Goal: Task Accomplishment & Management: Manage account settings

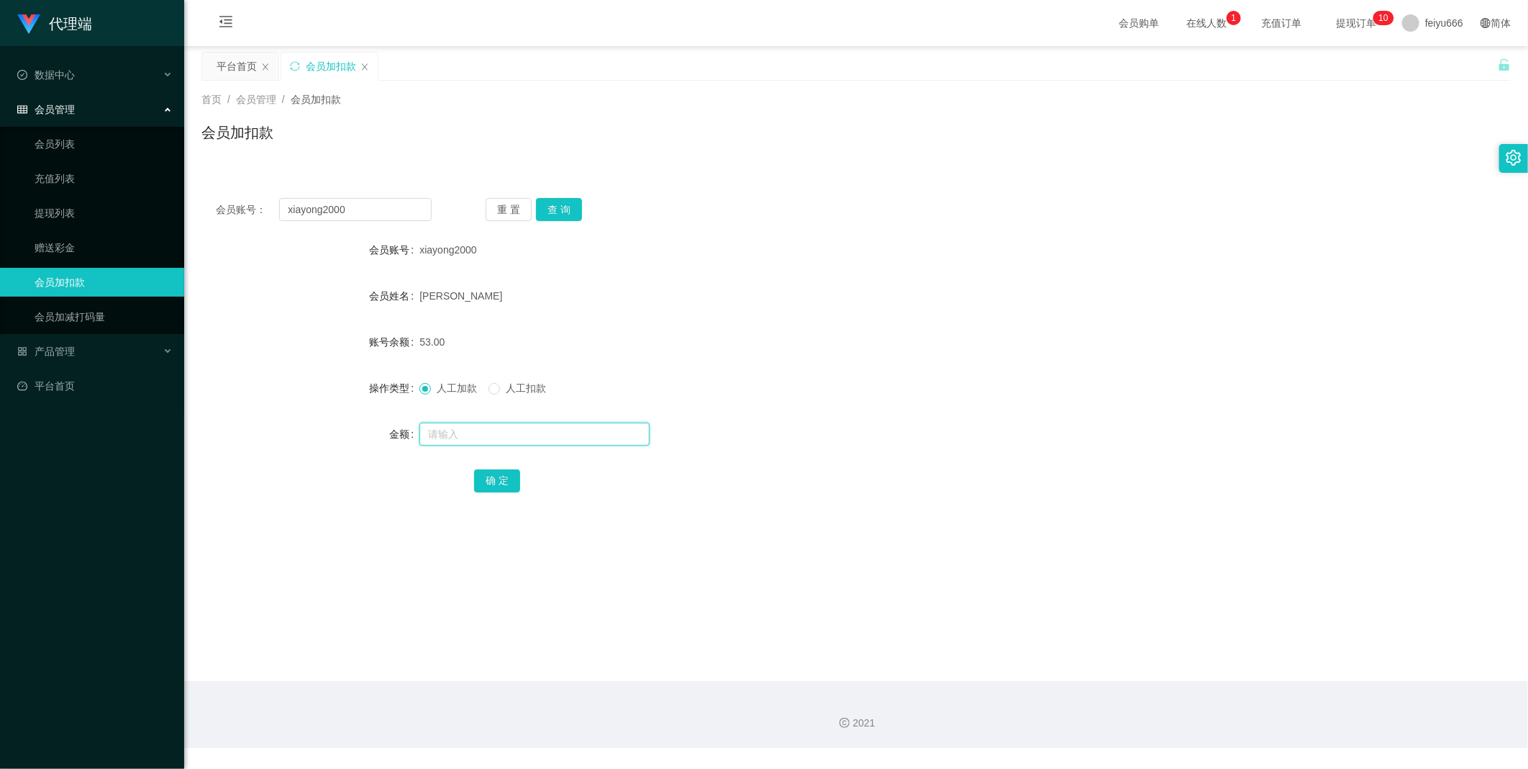
click at [476, 432] on input "text" at bounding box center [535, 433] width 230 height 23
type input "8"
click at [507, 475] on button "确 定" at bounding box center [497, 480] width 46 height 23
click at [475, 439] on input "text" at bounding box center [535, 433] width 230 height 23
type input "8"
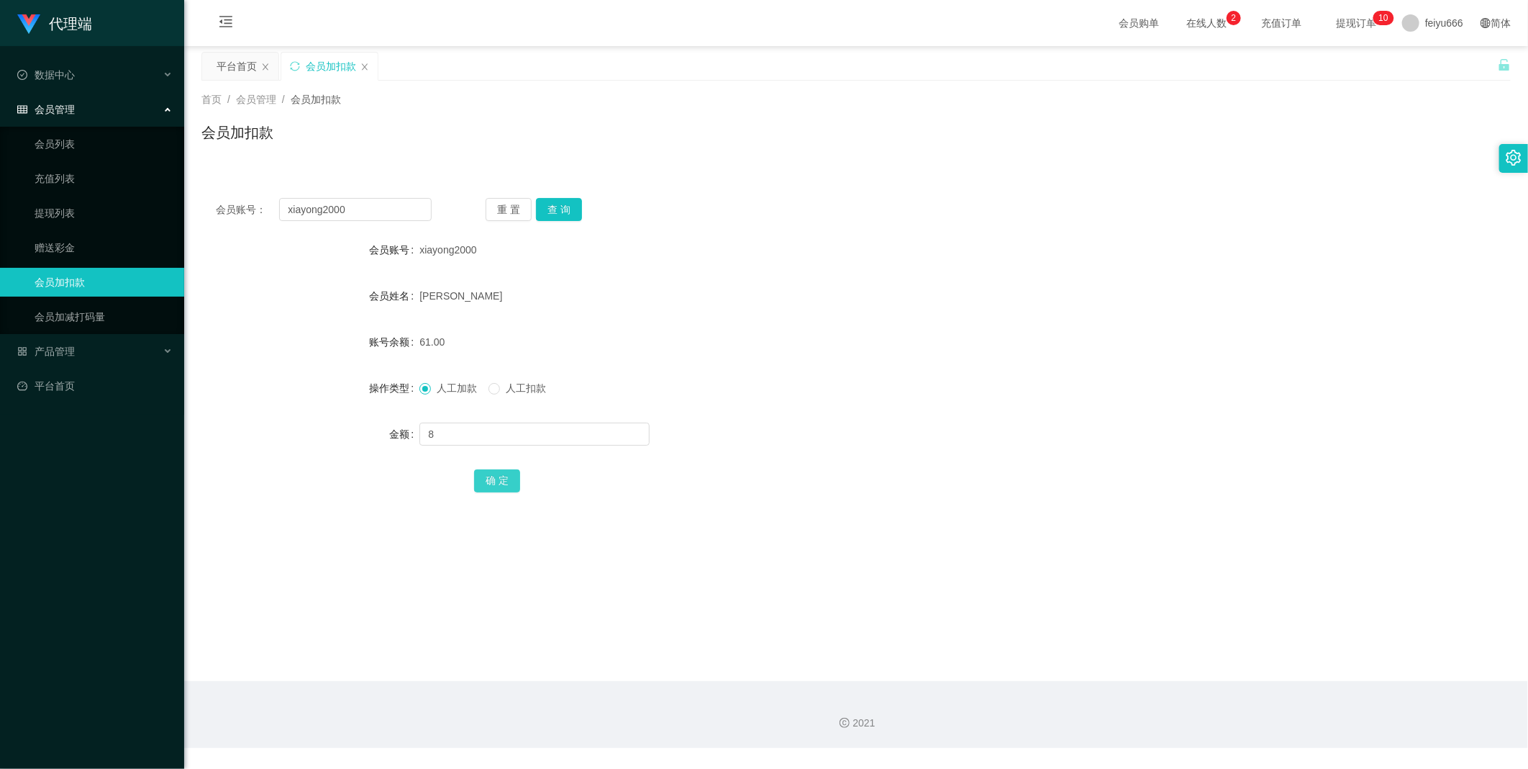
click at [491, 479] on button "确 定" at bounding box center [497, 480] width 46 height 23
click at [456, 435] on input "text" at bounding box center [535, 433] width 230 height 23
type input "208"
click at [485, 482] on button "确 定" at bounding box center [497, 480] width 46 height 23
drag, startPoint x: 346, startPoint y: 210, endPoint x: 284, endPoint y: 200, distance: 62.7
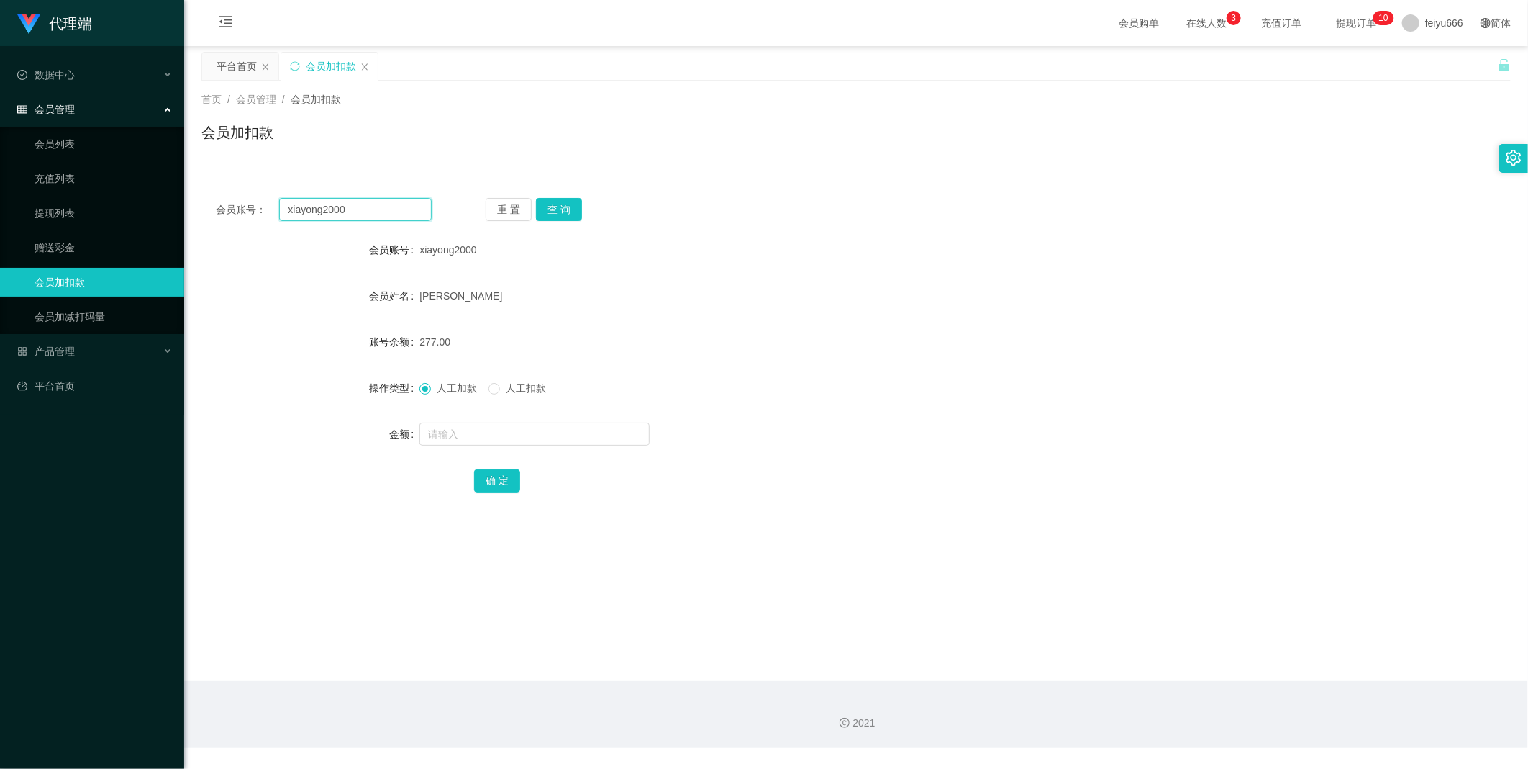
click at [212, 205] on div "会员账号： xiayong2000 重 置 查 询" at bounding box center [856, 209] width 1310 height 23
click at [94, 211] on link "提现列表" at bounding box center [104, 213] width 138 height 29
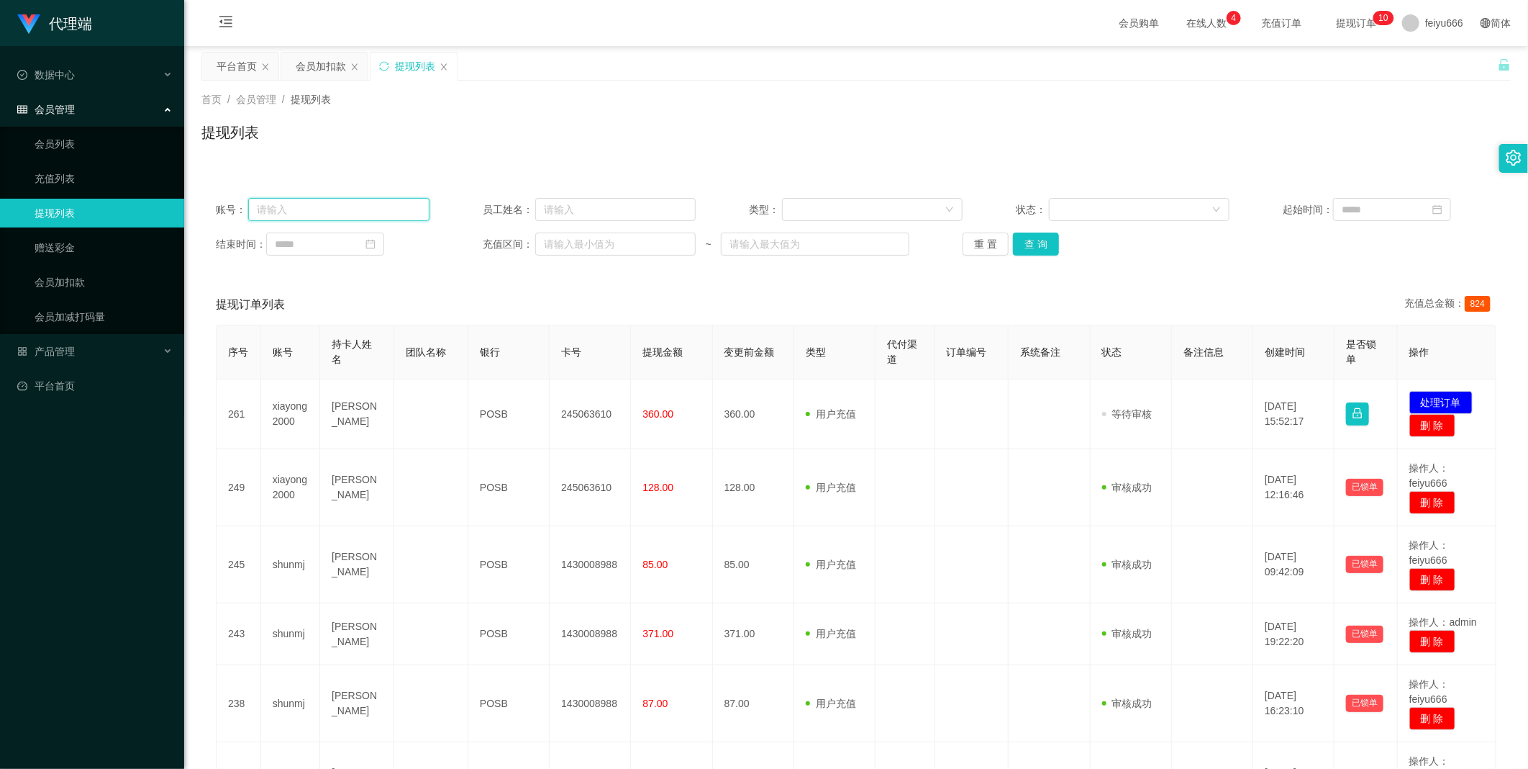
click at [304, 205] on input "text" at bounding box center [338, 209] width 181 height 23
paste input "xiayong2000"
type input "xiayong2000"
click at [1041, 241] on button "查 询" at bounding box center [1036, 243] width 46 height 23
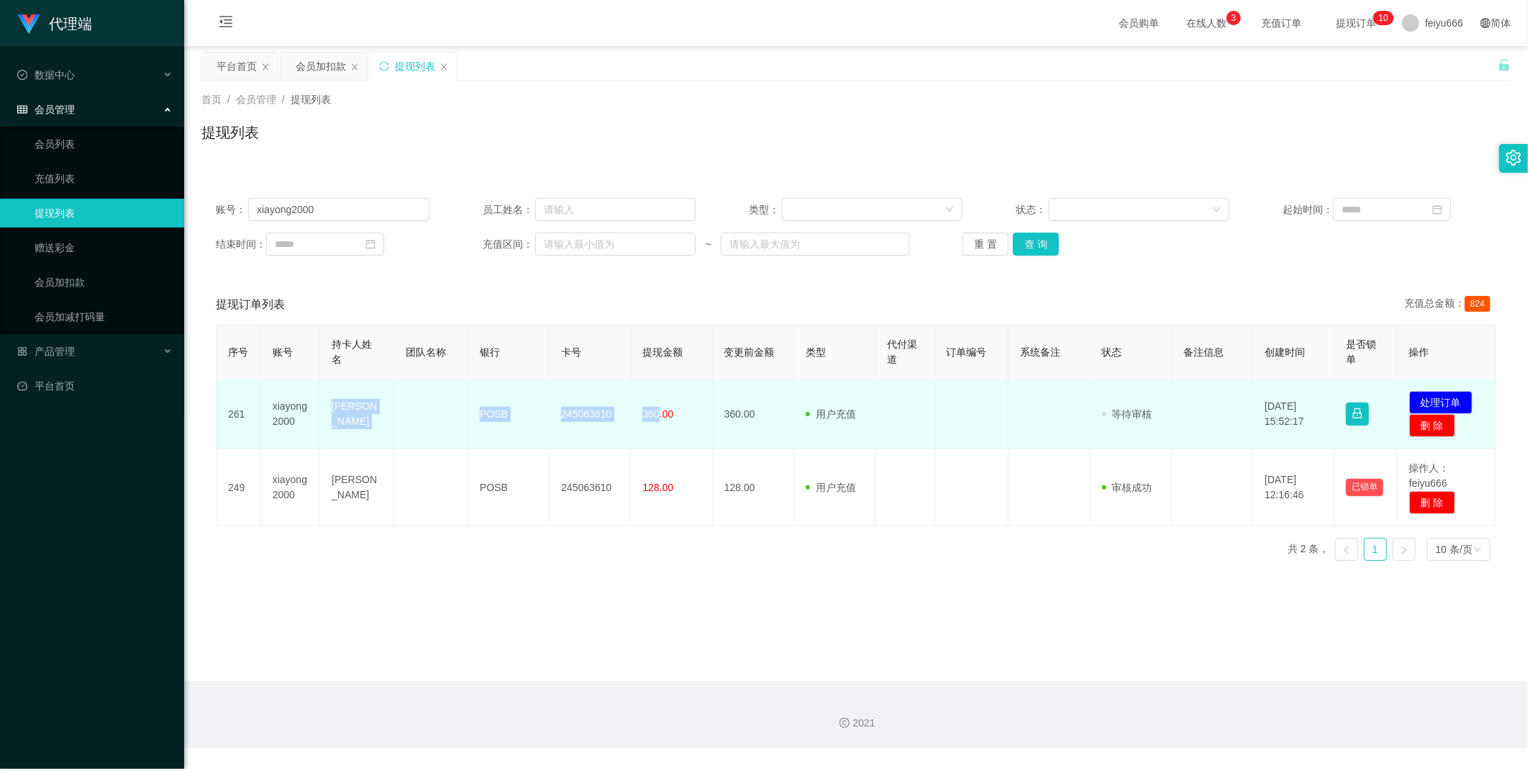
drag, startPoint x: 653, startPoint y: 412, endPoint x: 328, endPoint y: 412, distance: 325.3
click at [328, 412] on tr "261 xiayong2000 [PERSON_NAME] POSB 245063610 360.00 360.00 用户充值 人工扣款 审核驳回 审核成功 …" at bounding box center [857, 414] width 1280 height 70
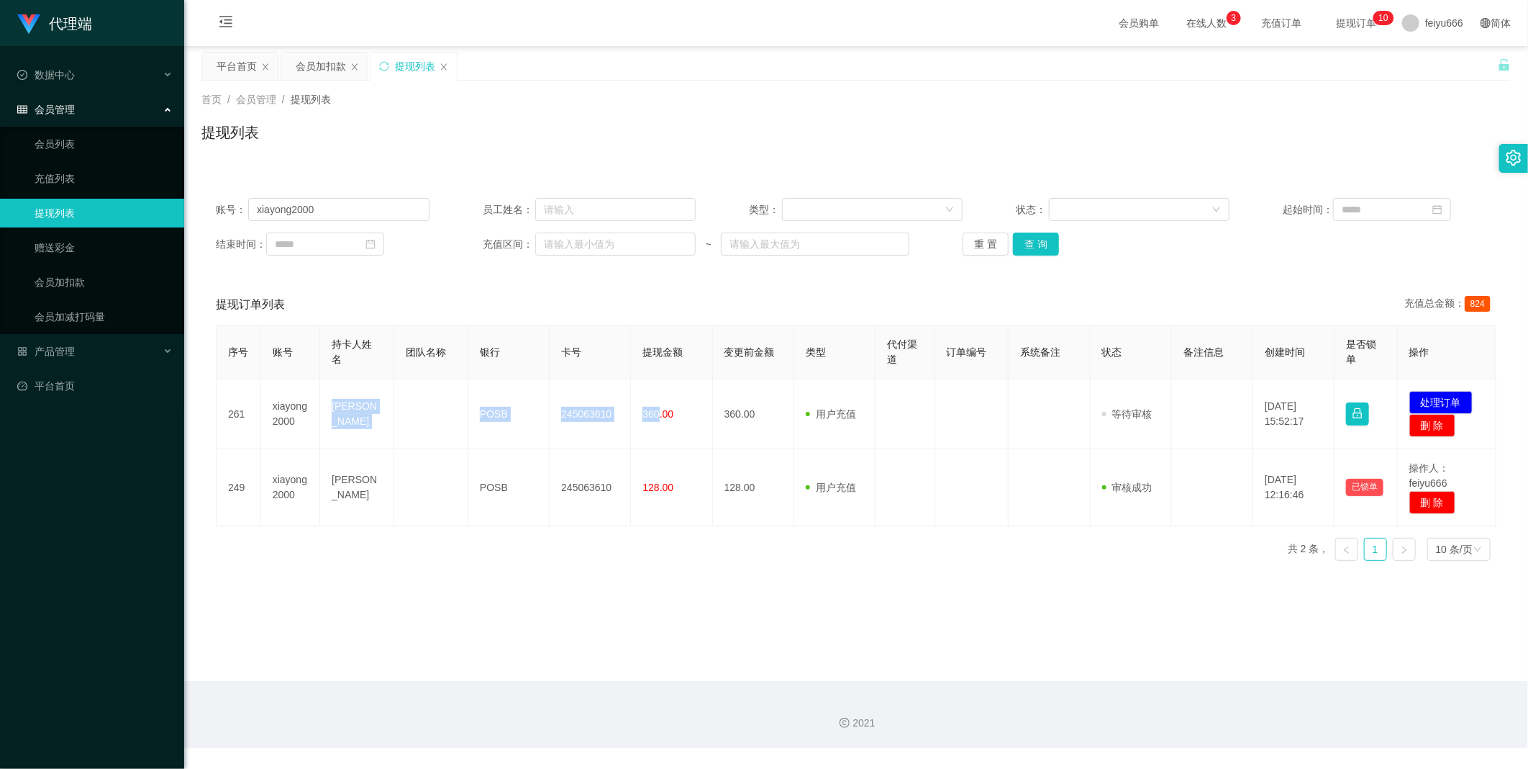
copy tr "[PERSON_NAME] POSB 245063610 360"
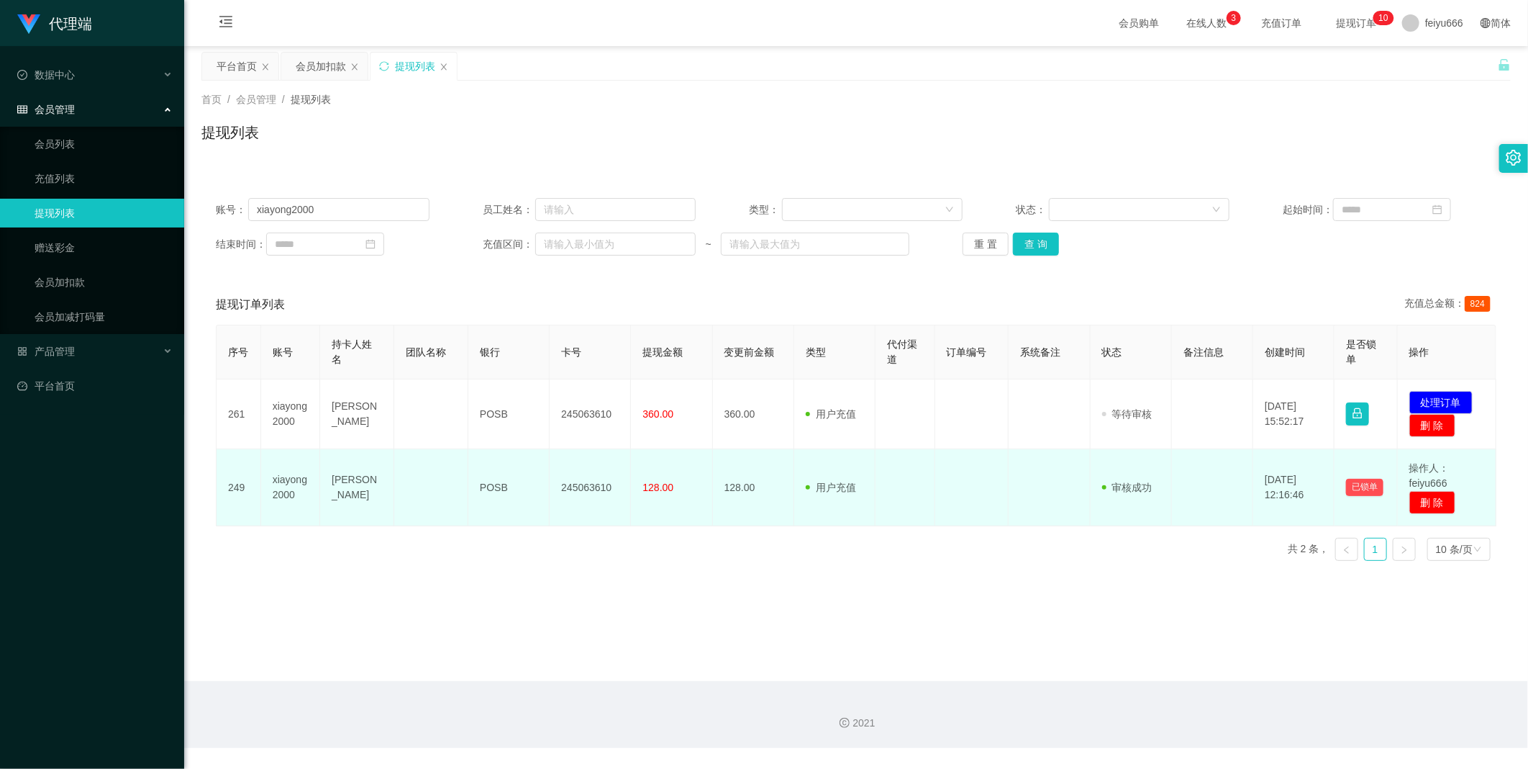
click at [689, 509] on td "128.00" at bounding box center [671, 487] width 81 height 77
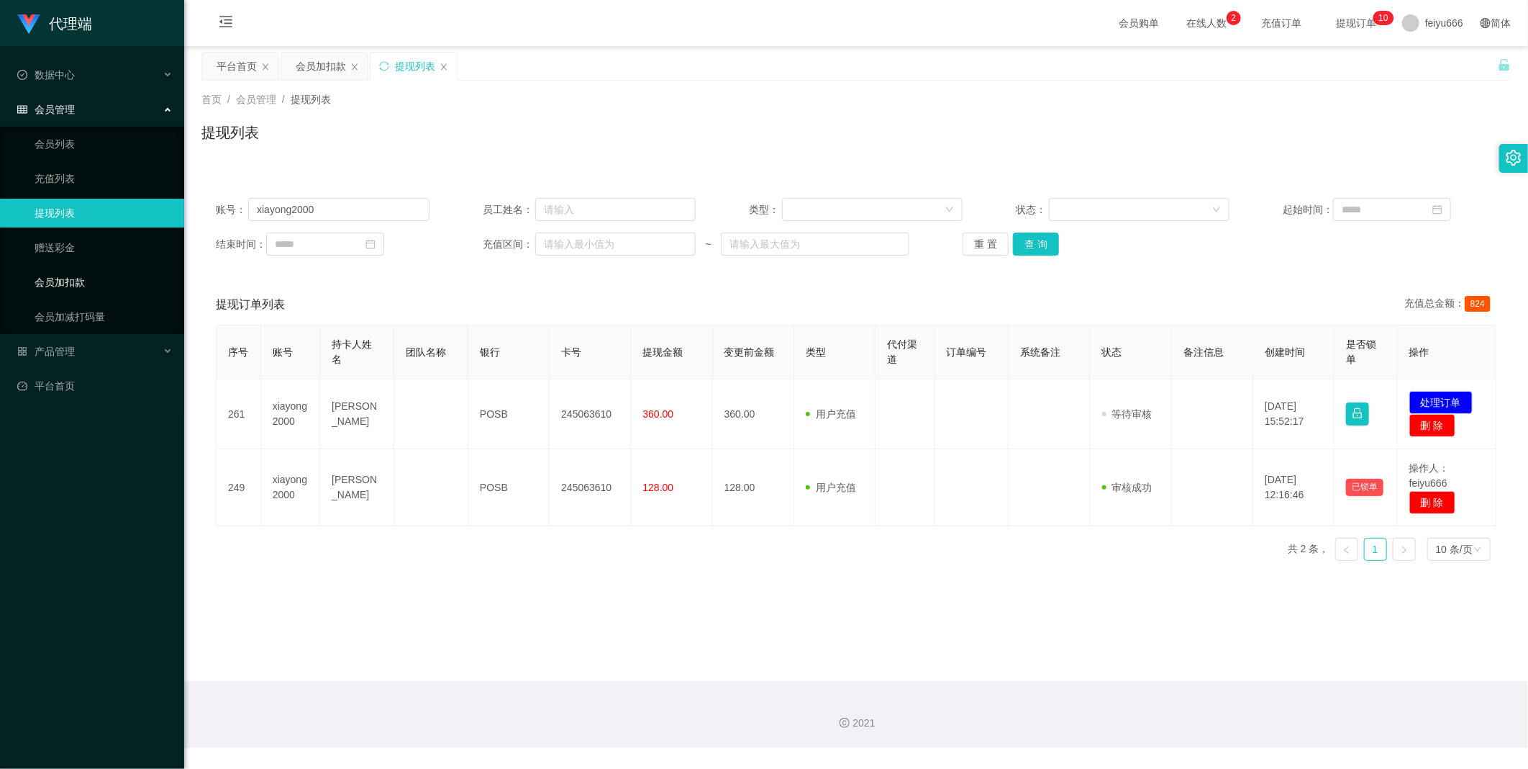
click at [101, 285] on link "会员加扣款" at bounding box center [104, 282] width 138 height 29
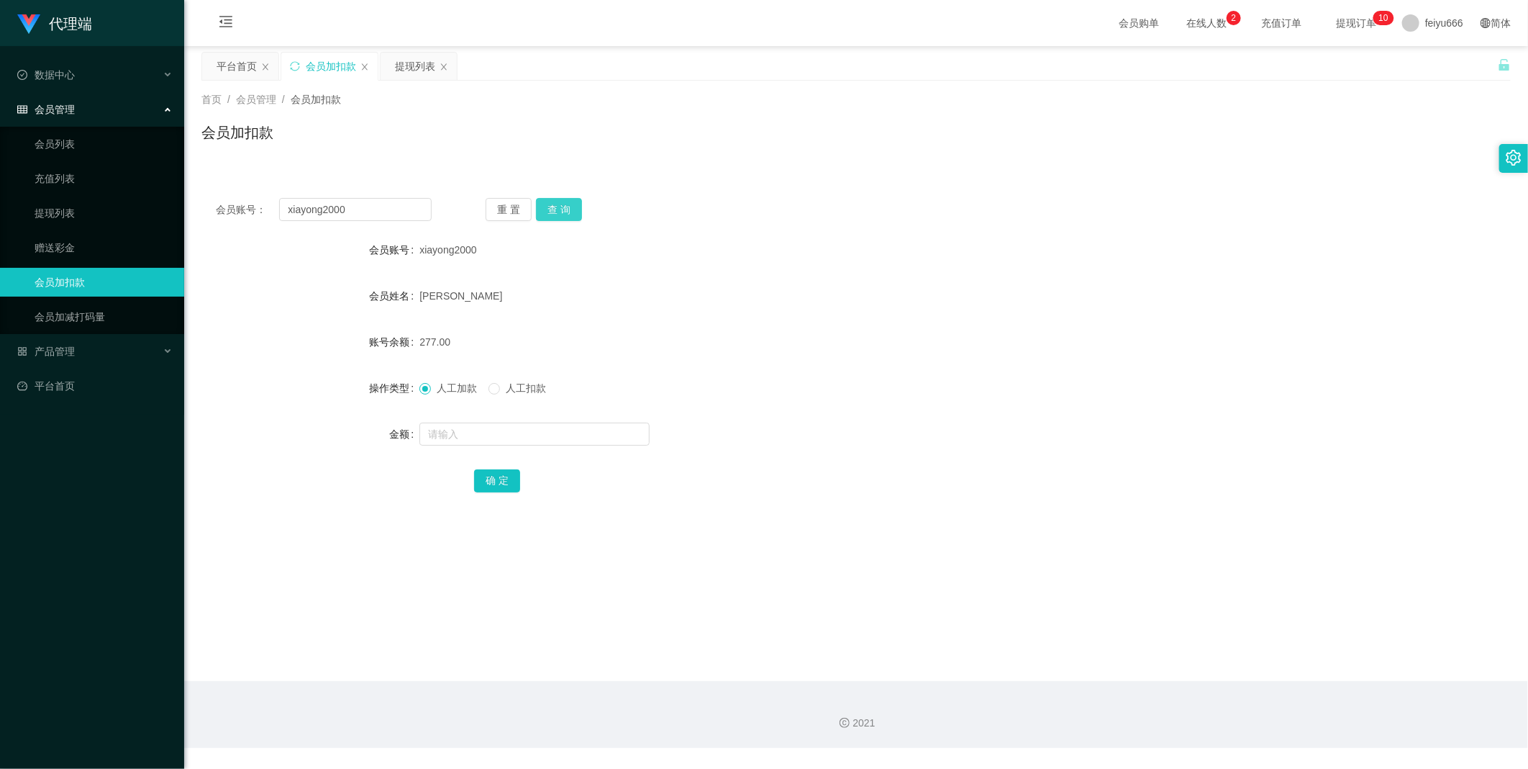
click at [560, 205] on button "查 询" at bounding box center [559, 209] width 46 height 23
click at [83, 214] on link "提现列表" at bounding box center [104, 213] width 138 height 29
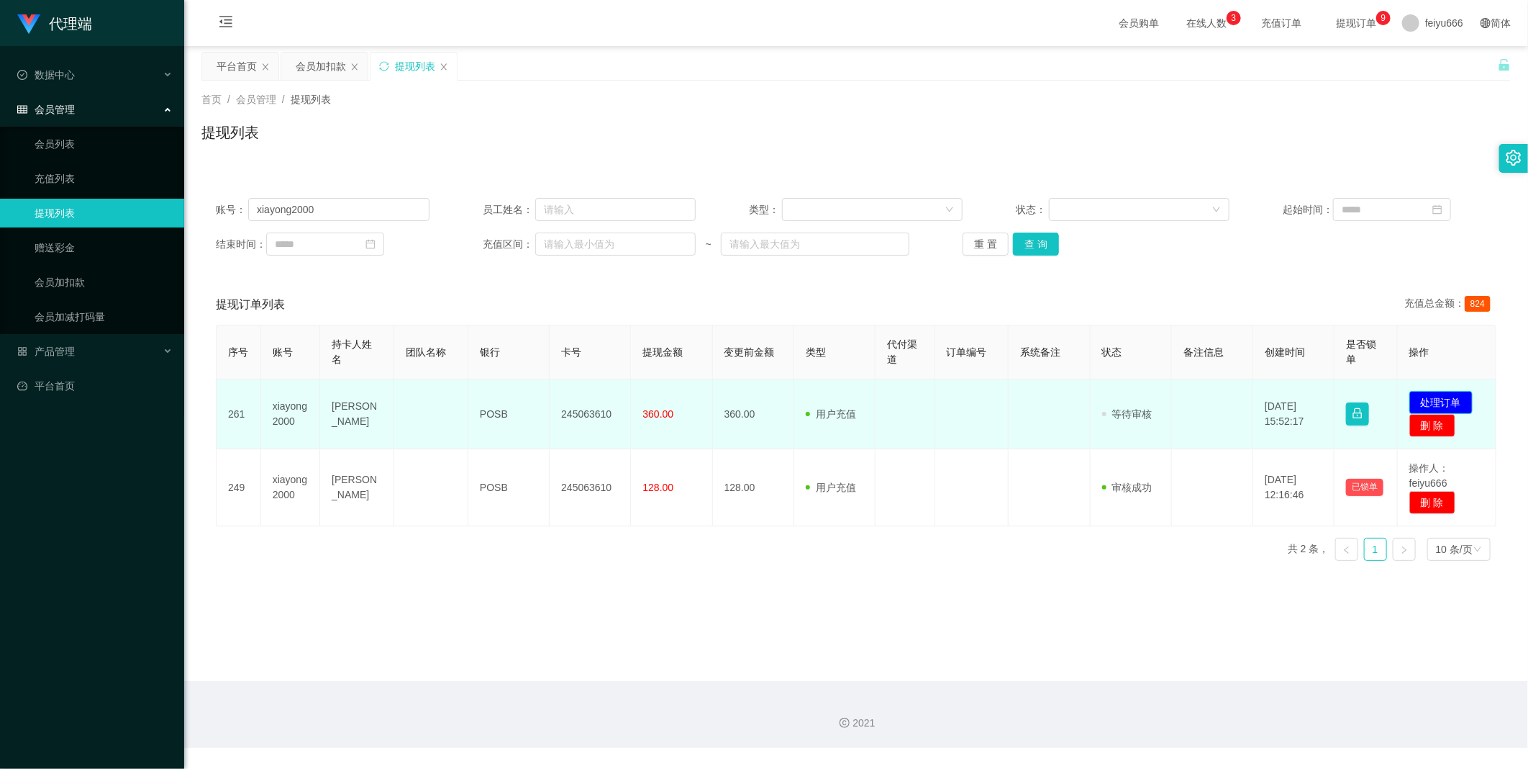
click at [1437, 398] on button "处理订单" at bounding box center [1441, 402] width 63 height 23
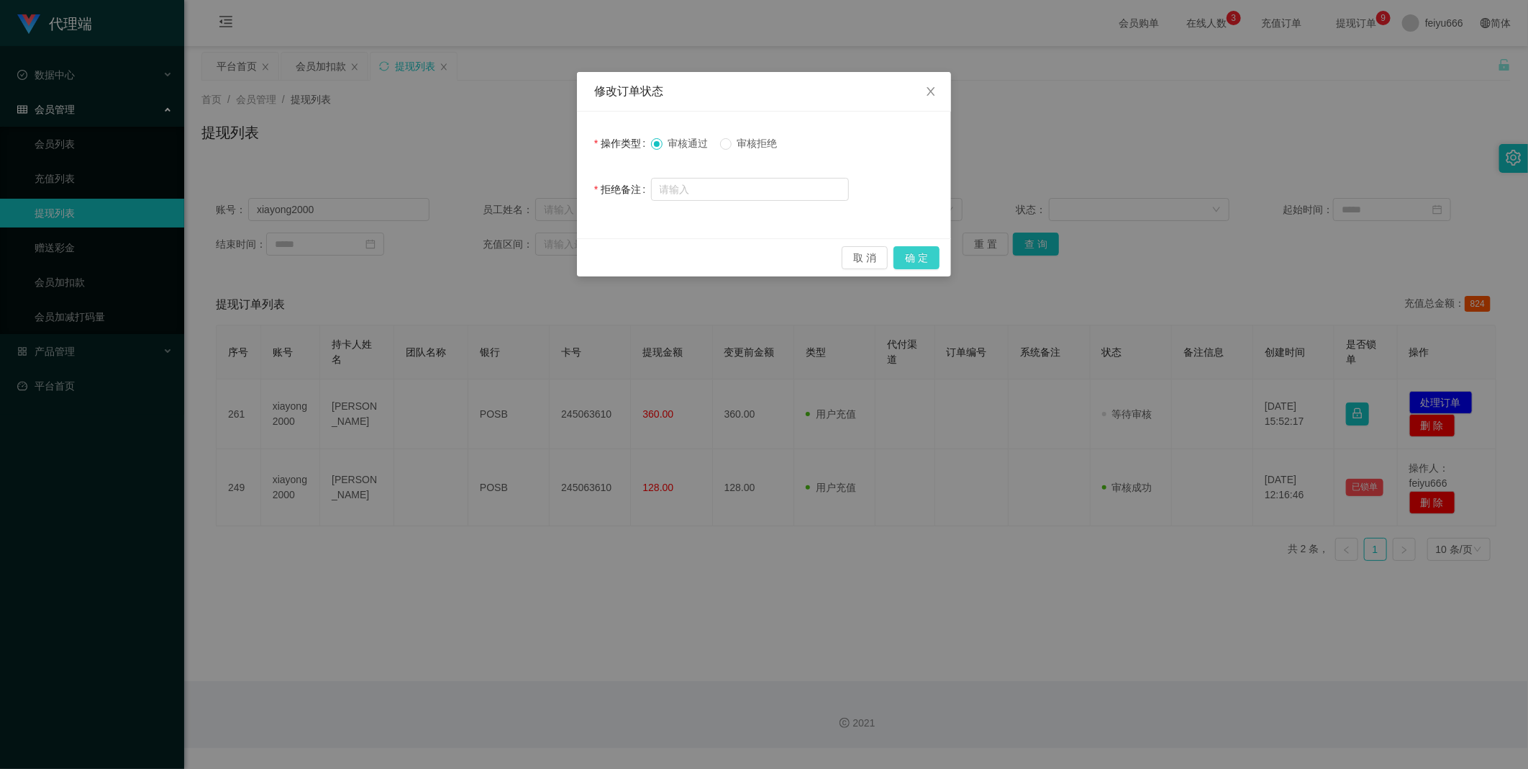
click at [916, 257] on button "确 定" at bounding box center [917, 257] width 46 height 23
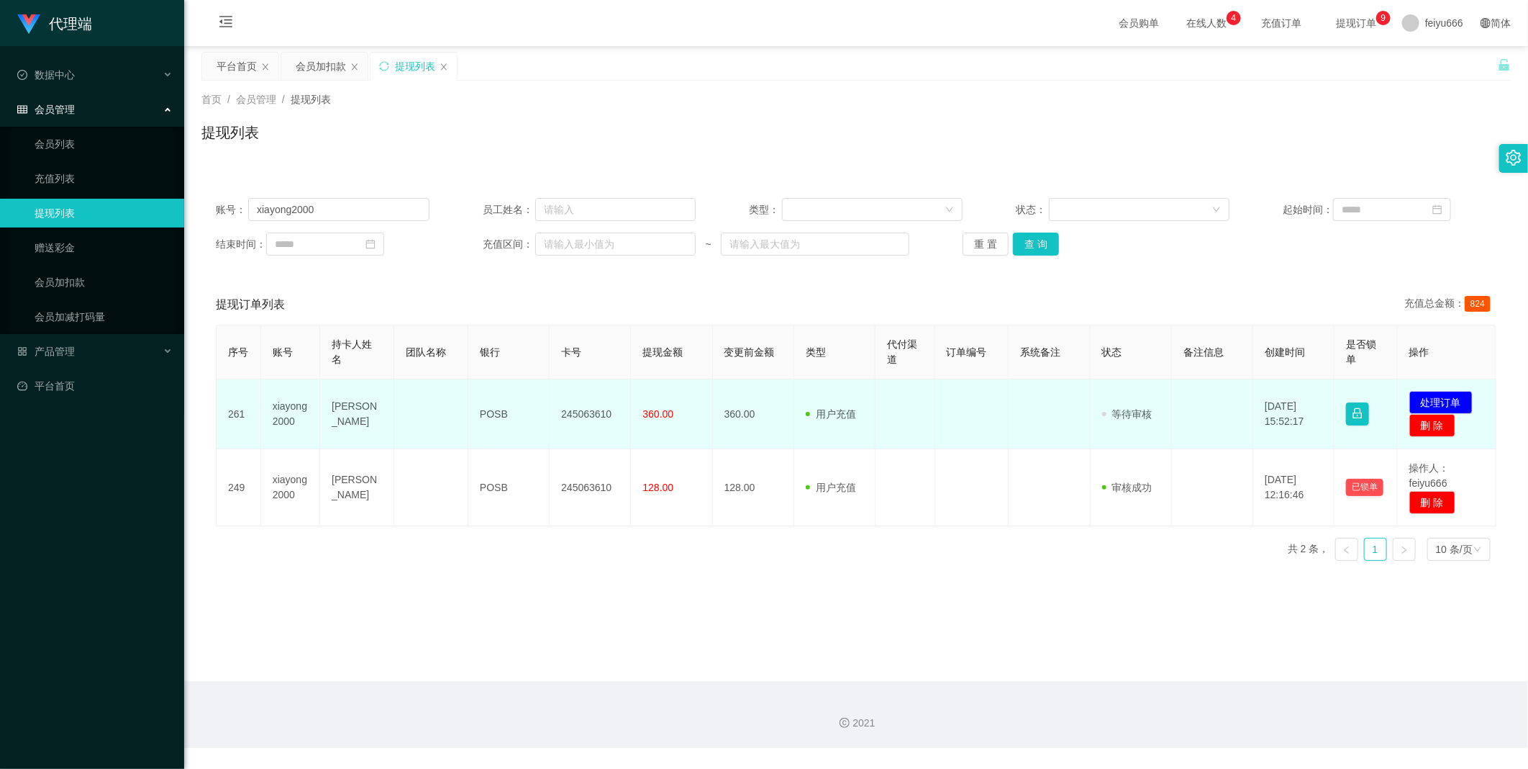
click at [1079, 421] on td at bounding box center [1049, 414] width 81 height 70
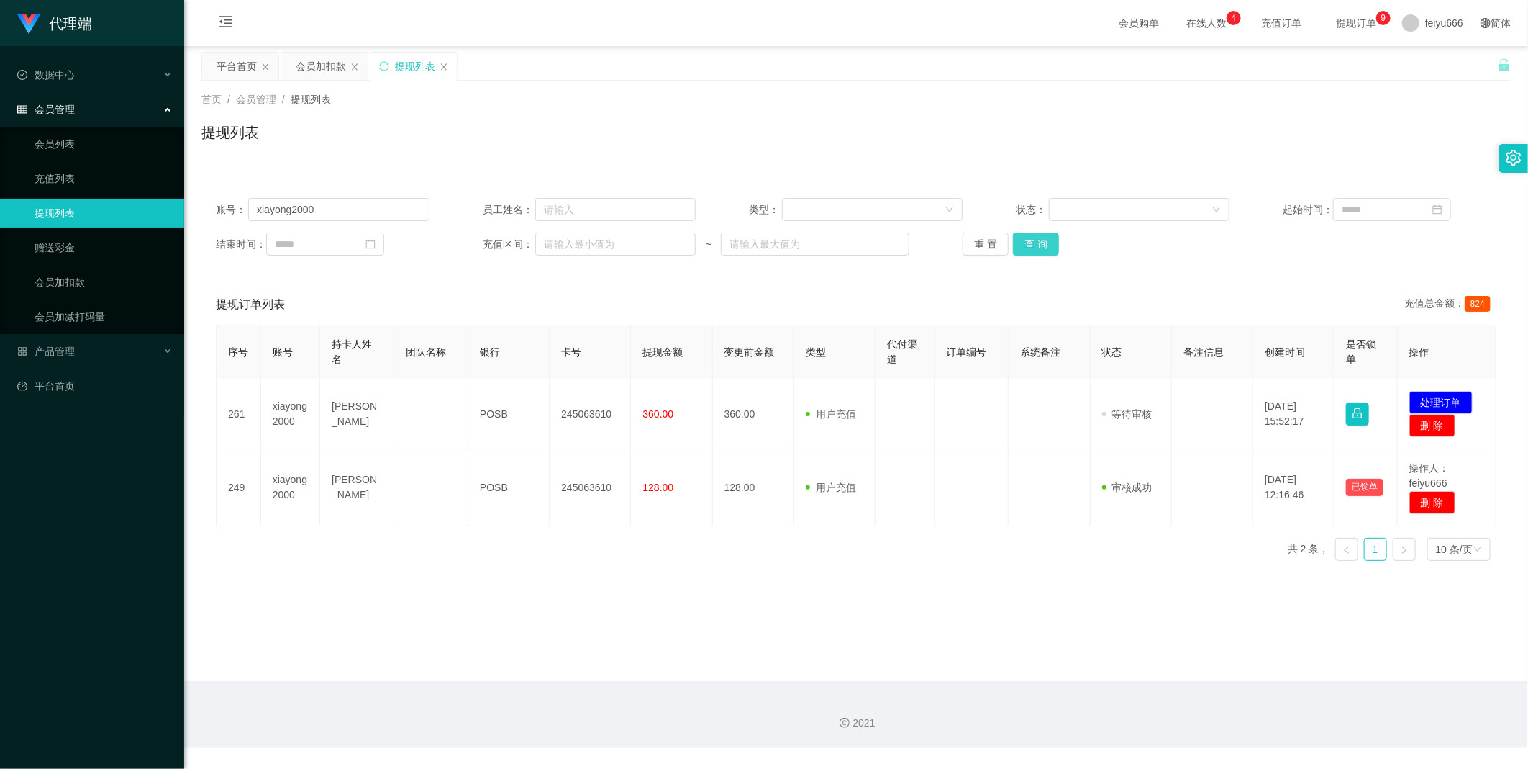
click at [1030, 238] on button "查 询" at bounding box center [1036, 243] width 46 height 23
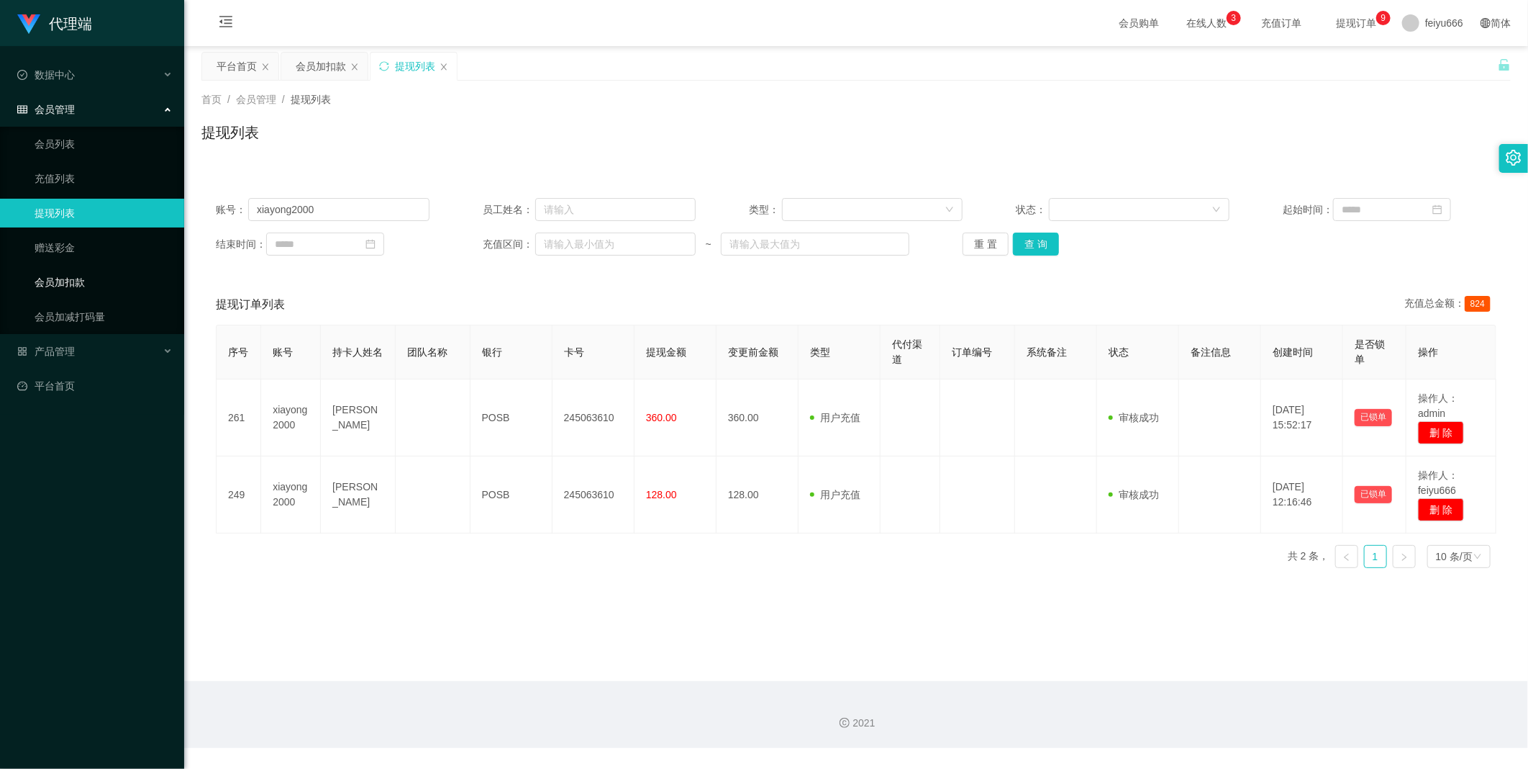
click at [83, 283] on link "会员加扣款" at bounding box center [104, 282] width 138 height 29
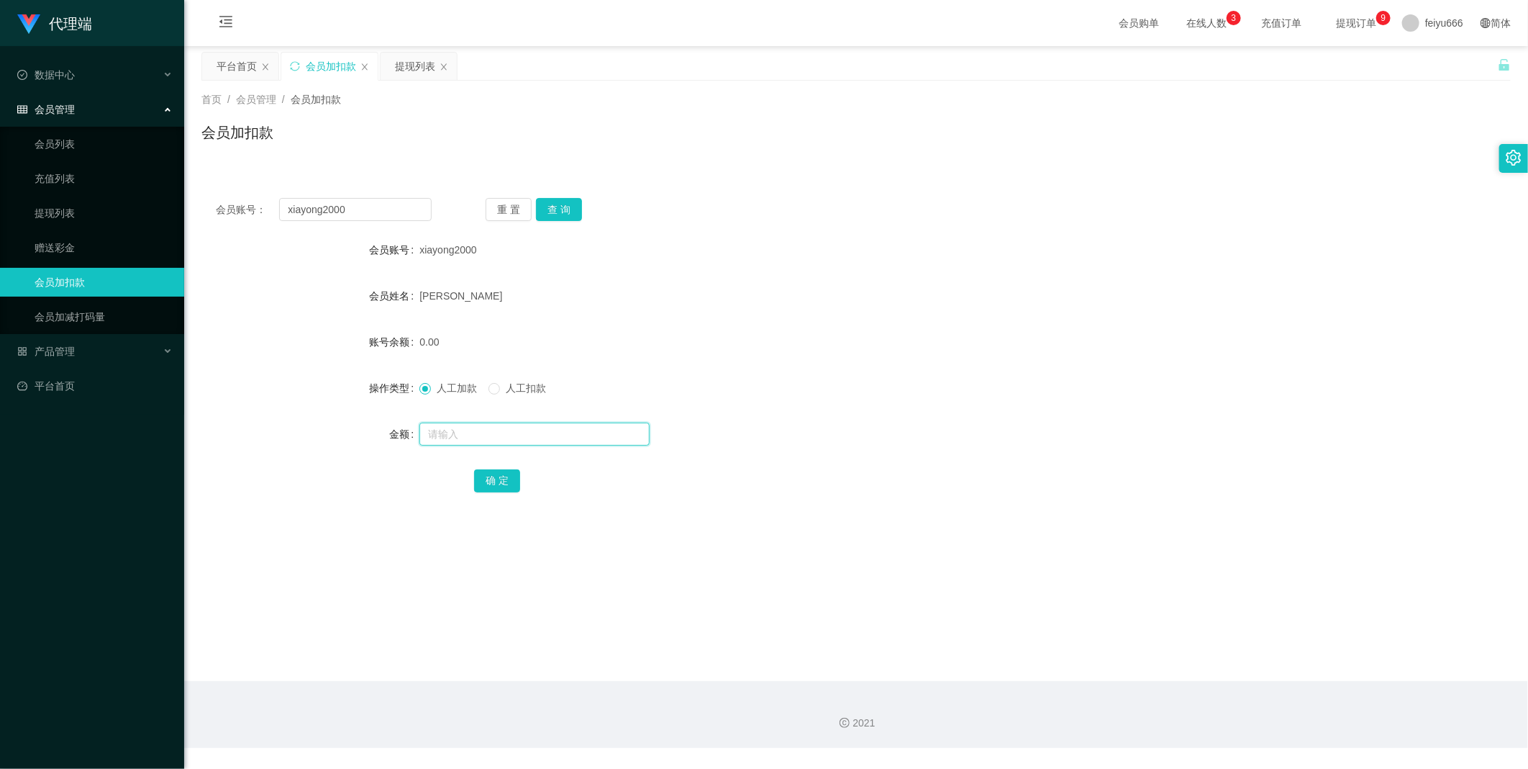
click at [463, 438] on input "text" at bounding box center [535, 433] width 230 height 23
type input "8"
click at [497, 478] on button "确 定" at bounding box center [497, 480] width 46 height 23
